Goal: Transaction & Acquisition: Purchase product/service

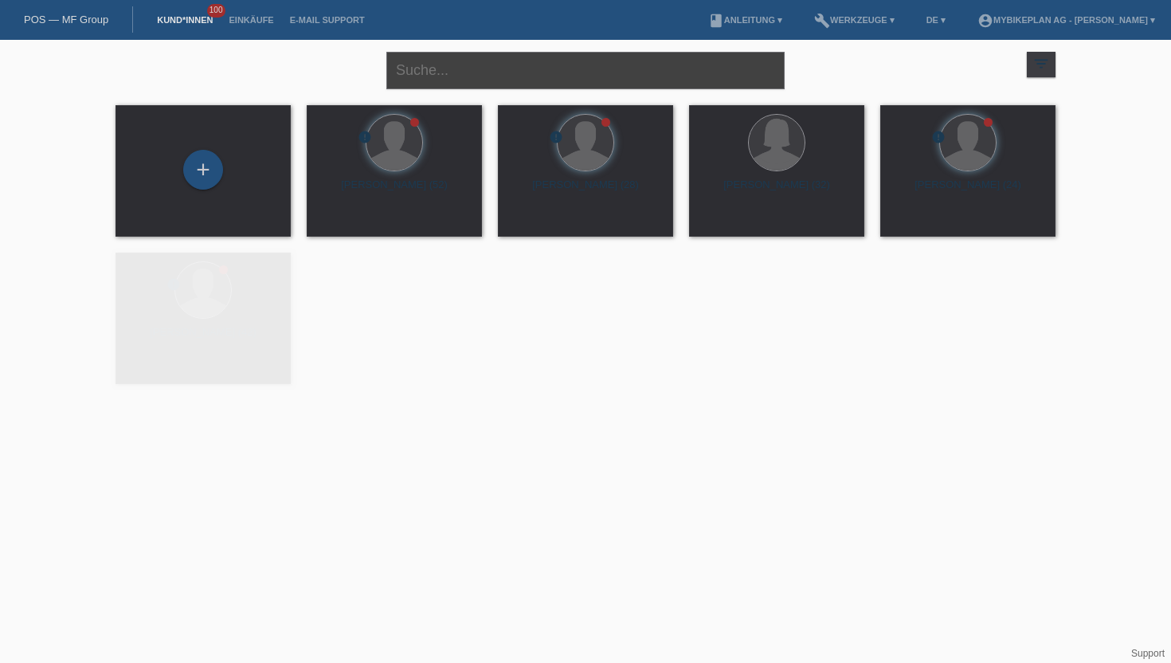
click at [503, 82] on input "text" at bounding box center [585, 70] width 398 height 37
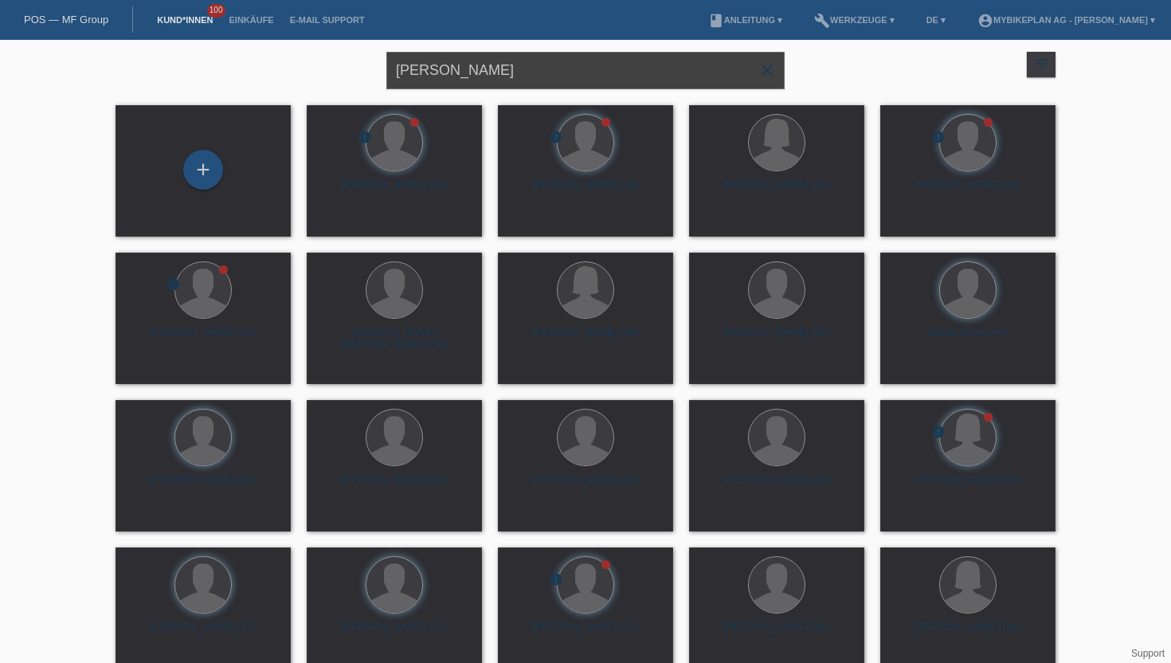
type input "michael herta"
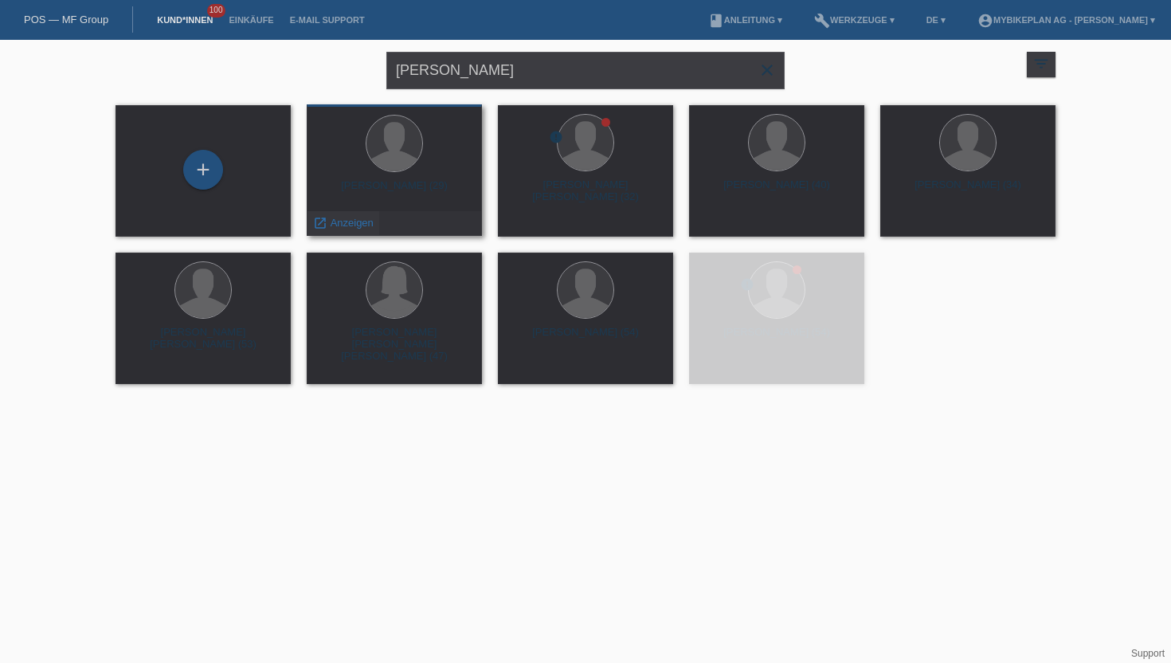
click at [347, 229] on span "Anzeigen" at bounding box center [352, 223] width 43 height 12
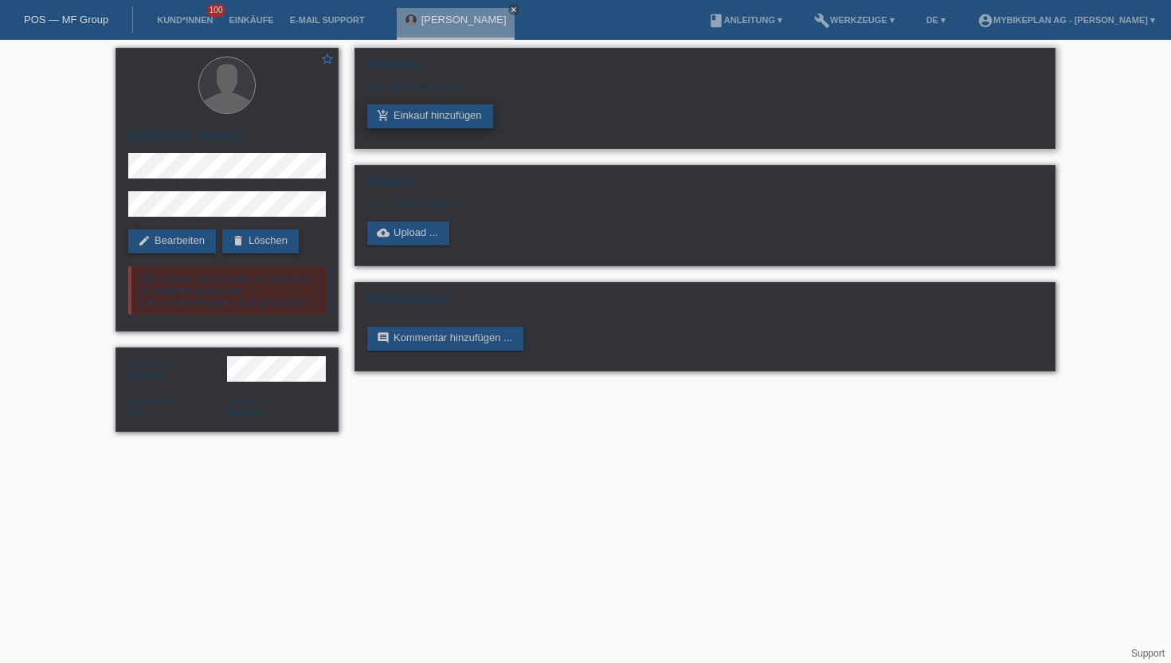
click at [405, 115] on link "add_shopping_cart Einkauf hinzufügen" at bounding box center [430, 116] width 126 height 24
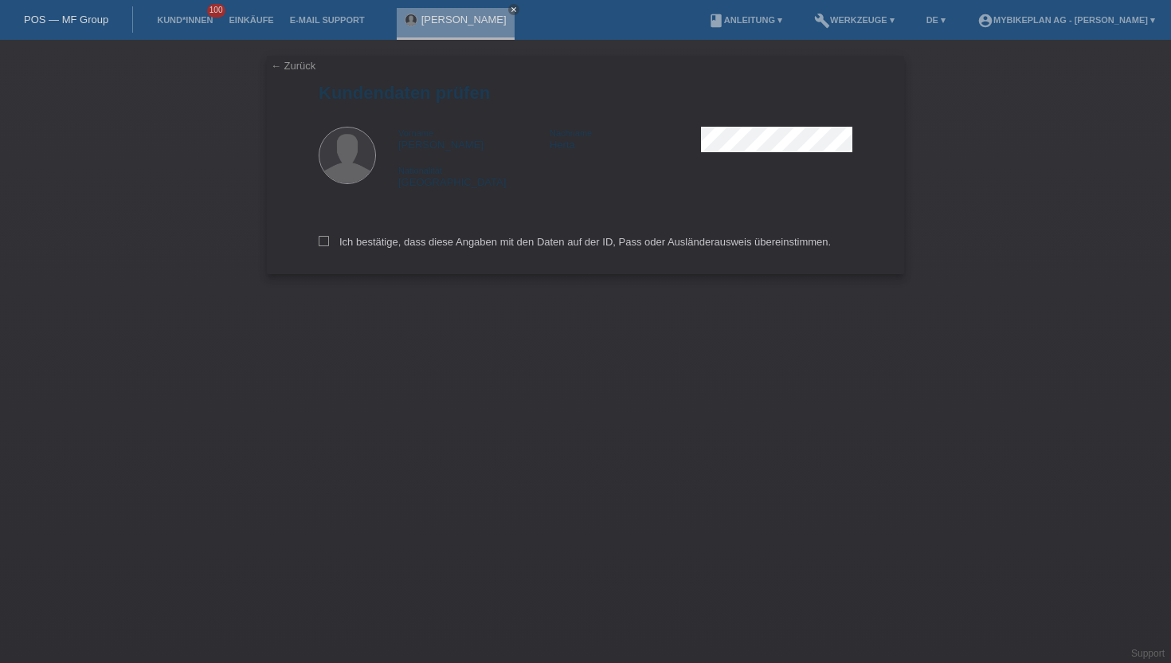
click at [316, 244] on div "← Zurück Kundendaten prüfen Vorname Michael Nachname Herta Nationalität Schweiz" at bounding box center [585, 165] width 637 height 218
click at [325, 245] on icon at bounding box center [324, 241] width 10 height 10
click at [325, 245] on input "Ich bestätige, dass diese Angaben mit den Daten auf der ID, Pass oder Ausländer…" at bounding box center [324, 241] width 10 height 10
checkbox input "true"
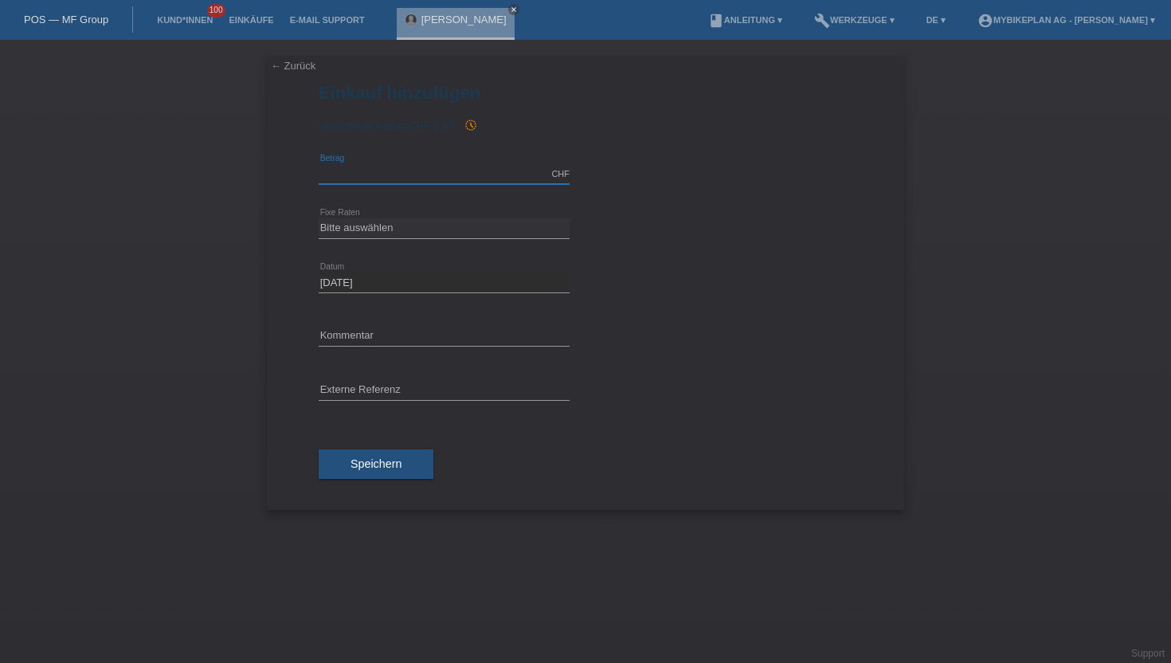
click at [387, 171] on input "text" at bounding box center [444, 174] width 251 height 20
type input "4490.00"
click at [362, 226] on select "Bitte auswählen 6 Raten 12 Raten 18 Raten 24 Raten 36 Raten 48 Raten" at bounding box center [444, 227] width 251 height 19
select select "487"
click at [319, 218] on select "Bitte auswählen 6 Raten 12 Raten 18 Raten 24 Raten 36 Raten 48 Raten" at bounding box center [444, 227] width 251 height 19
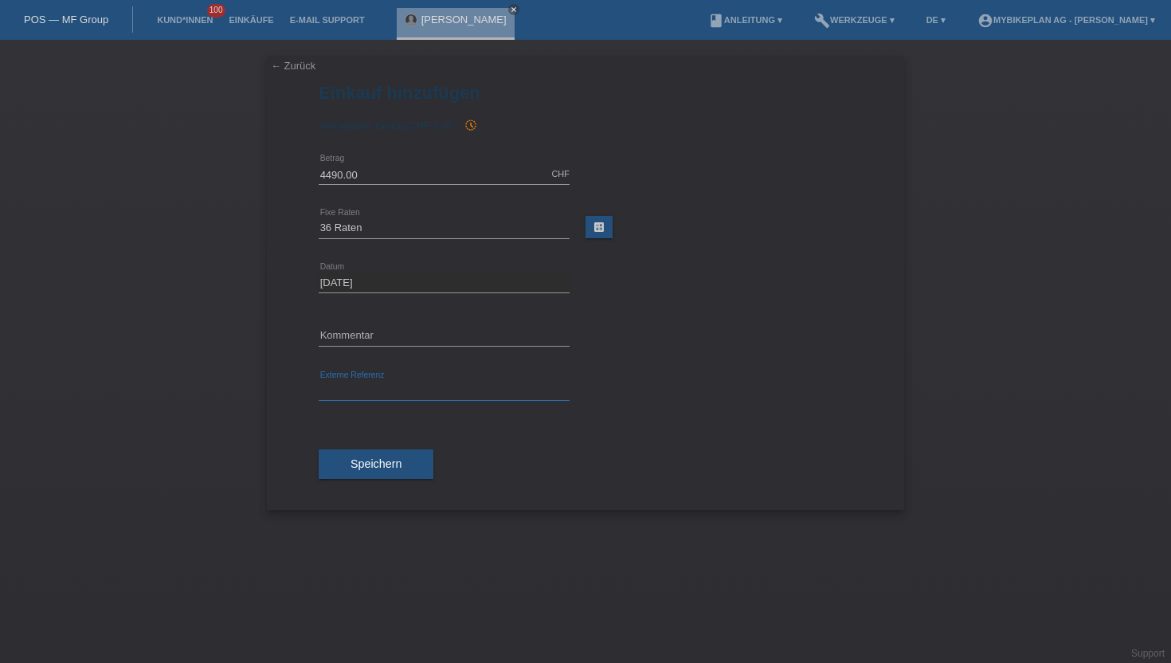
click at [354, 389] on input "text" at bounding box center [444, 391] width 251 height 20
paste input "43351593823"
type input "43351593823"
click at [358, 497] on div "Speichern" at bounding box center [586, 464] width 534 height 92
click at [359, 479] on button "Speichern" at bounding box center [376, 464] width 115 height 30
